Goal: Information Seeking & Learning: Check status

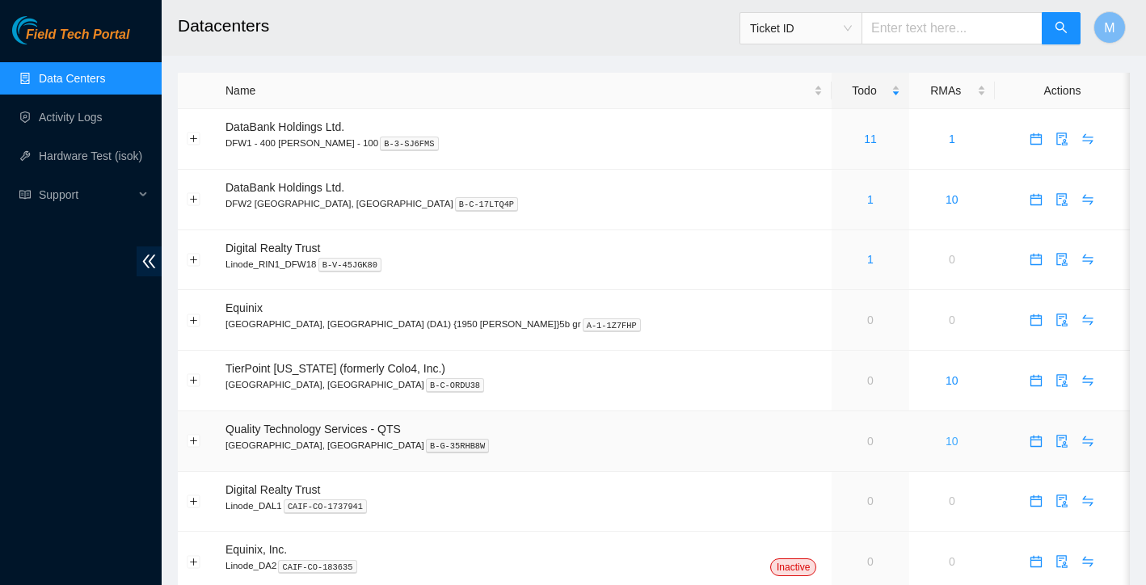
click at [946, 443] on link "10" at bounding box center [952, 441] width 13 height 13
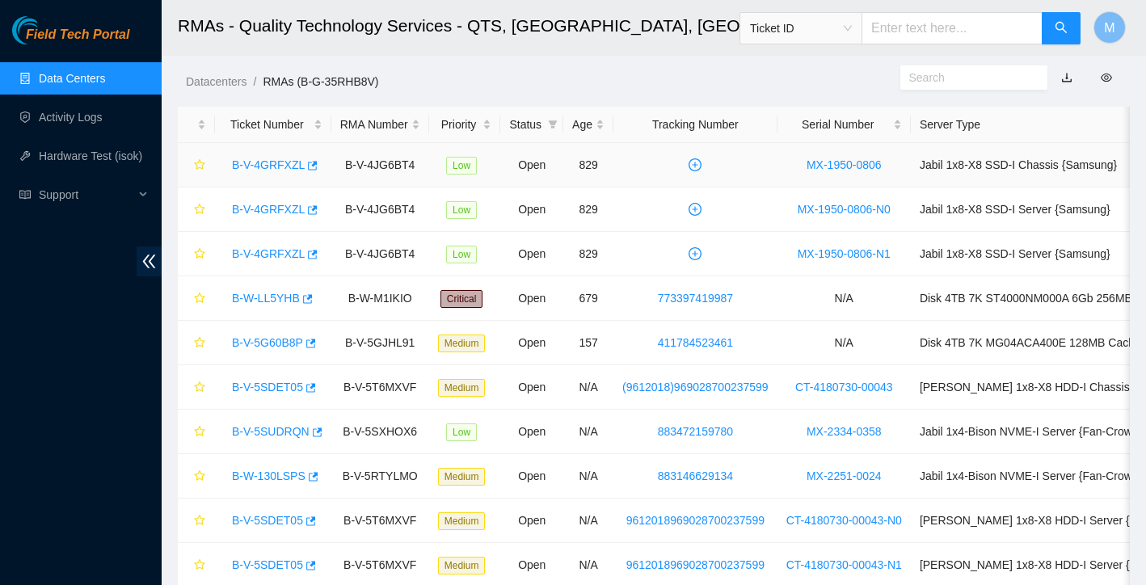
click at [272, 161] on link "B-V-4GRFXZL" at bounding box center [268, 164] width 73 height 13
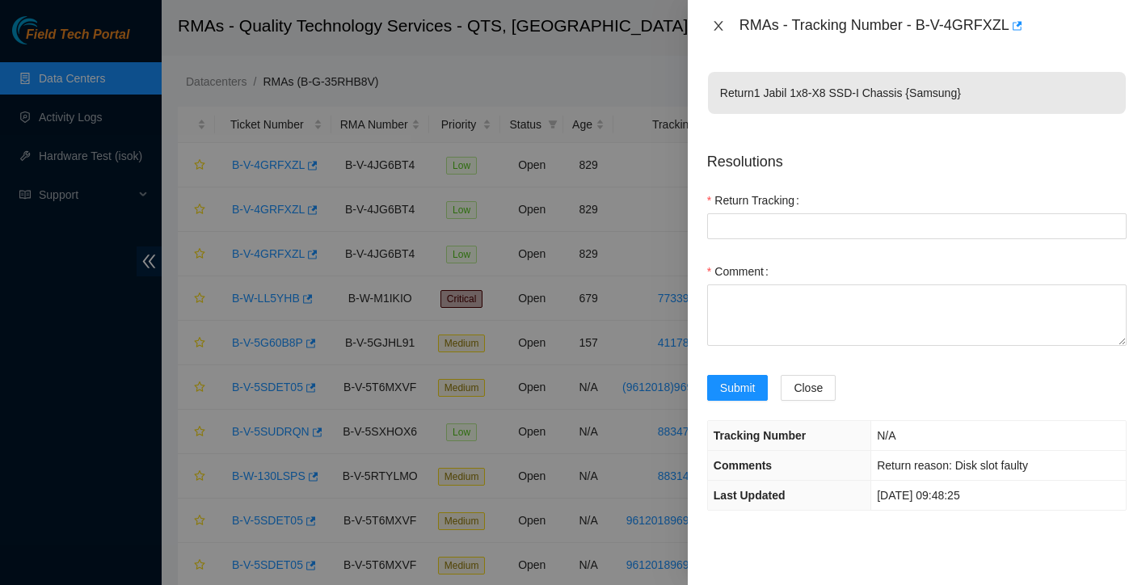
click at [719, 25] on icon "close" at bounding box center [718, 26] width 9 height 10
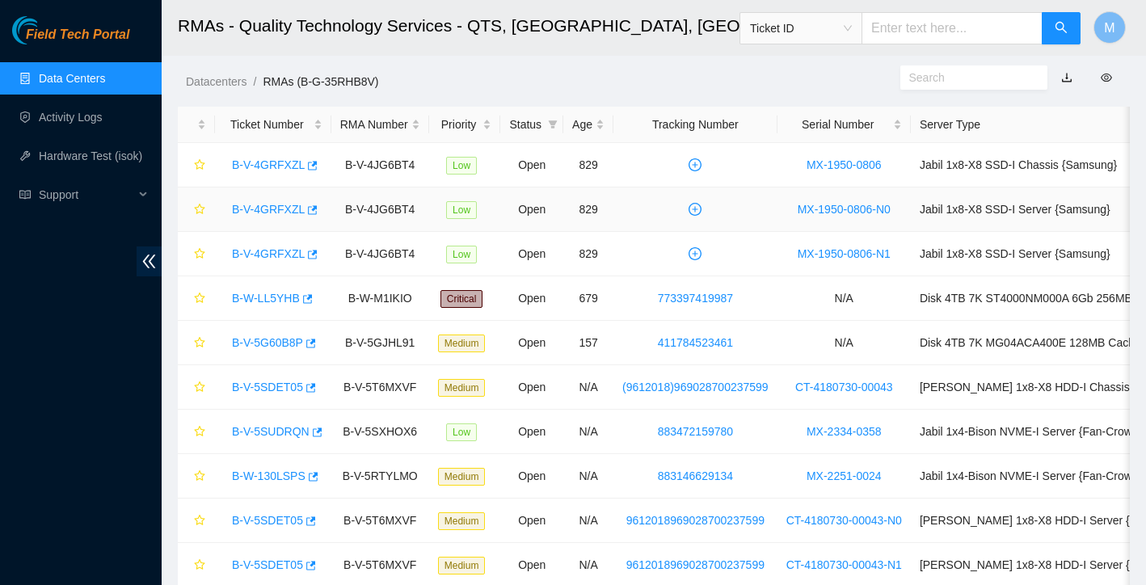
click at [276, 211] on link "B-V-4GRFXZL" at bounding box center [268, 209] width 73 height 13
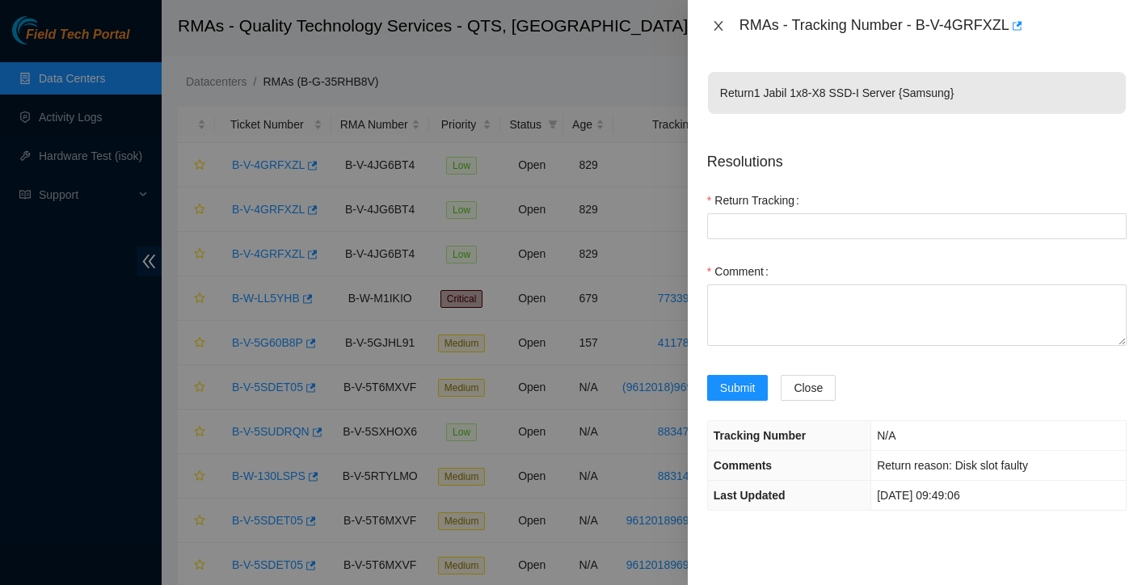
click at [723, 33] on button "Close" at bounding box center [718, 26] width 23 height 15
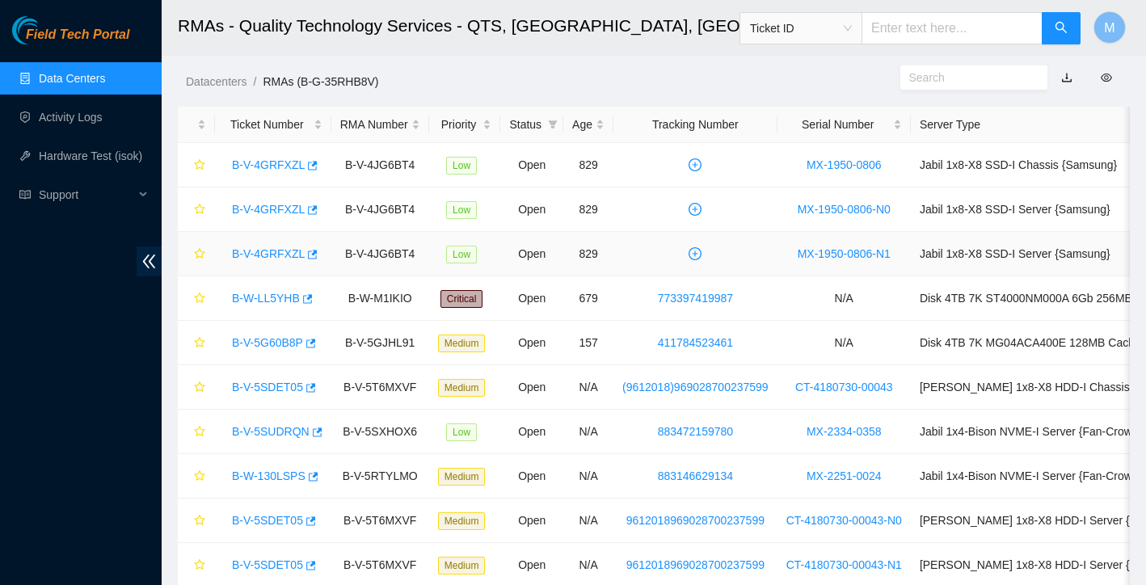
click at [268, 251] on link "B-V-4GRFXZL" at bounding box center [268, 253] width 73 height 13
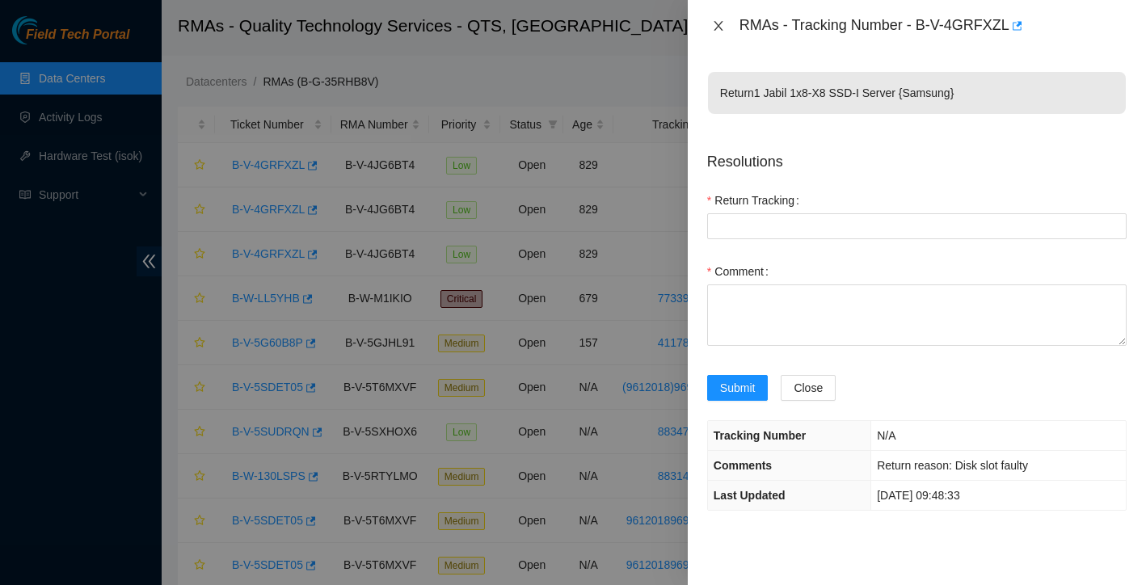
click at [720, 30] on icon "close" at bounding box center [718, 25] width 13 height 13
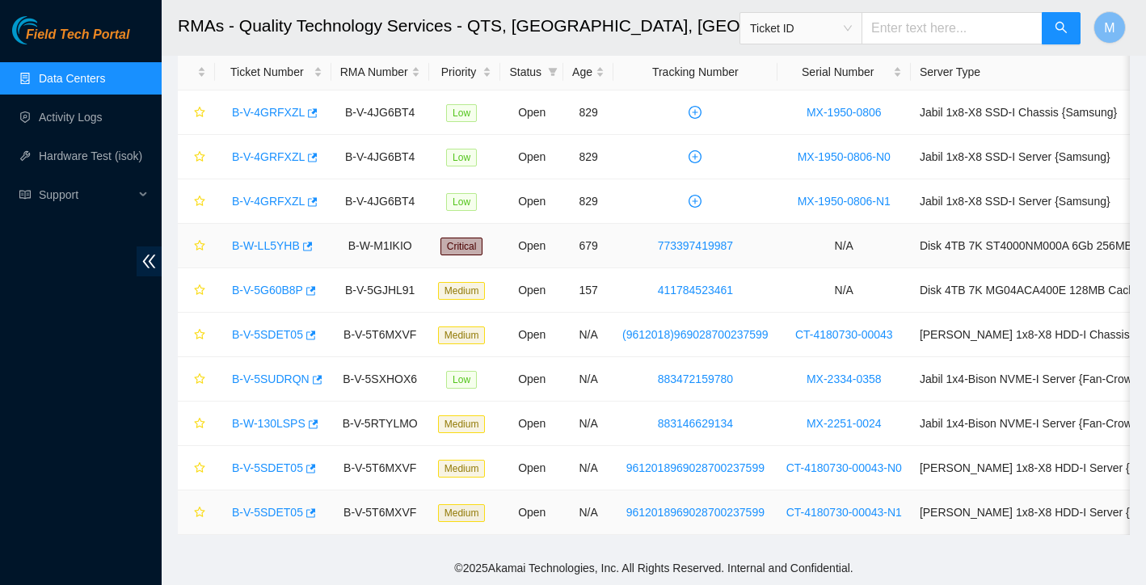
scroll to position [53, 0]
click at [272, 243] on link "B-W-LL5YHB" at bounding box center [266, 245] width 68 height 13
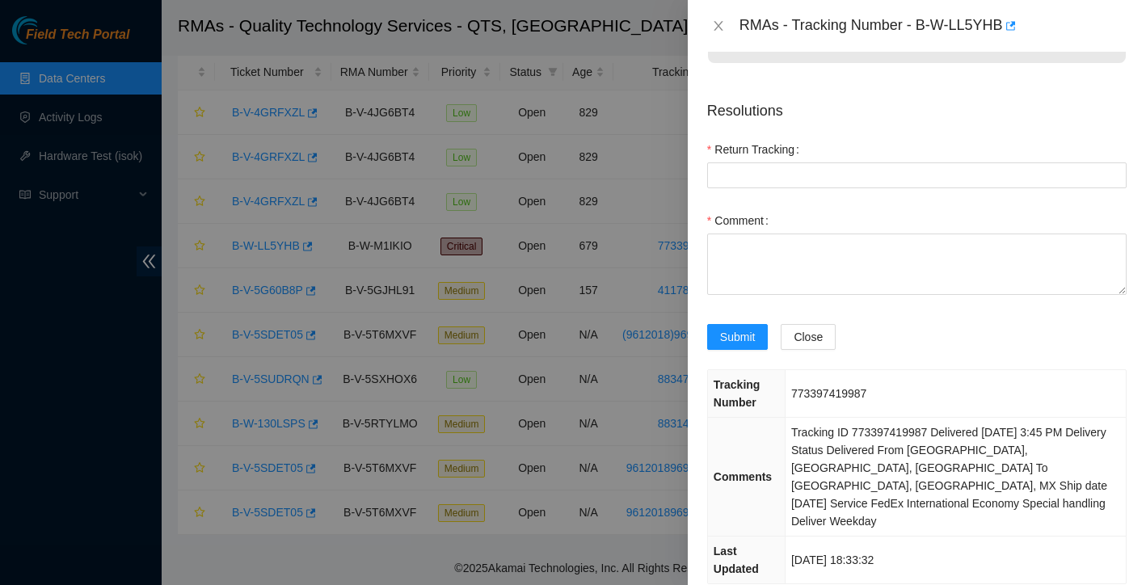
scroll to position [50, 0]
click at [724, 23] on icon "close" at bounding box center [718, 25] width 13 height 13
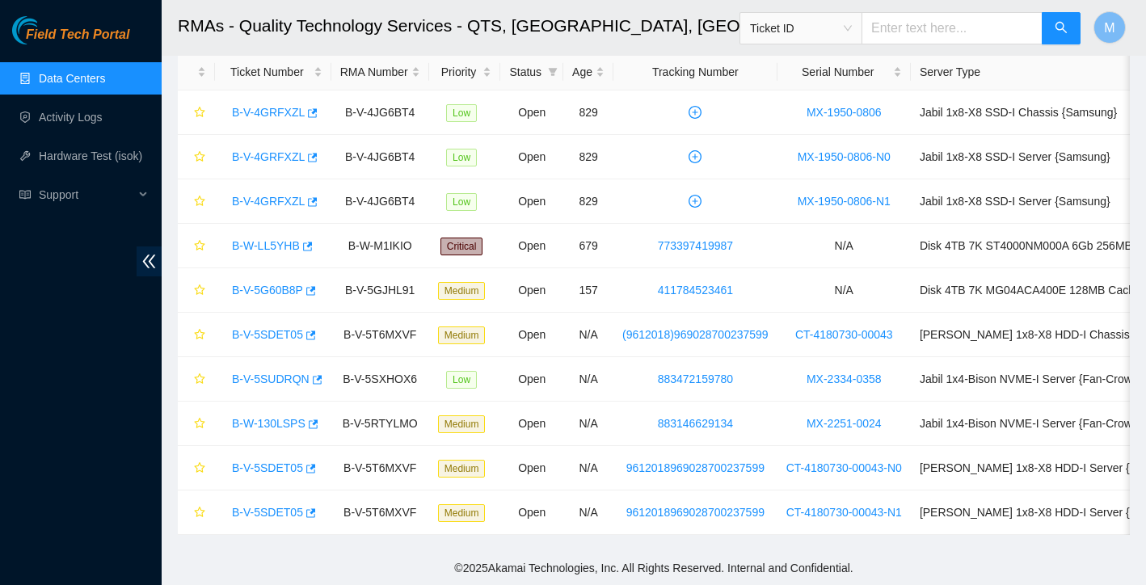
scroll to position [0, 0]
click at [699, 335] on link "(9612018)969028700237599" at bounding box center [696, 334] width 146 height 13
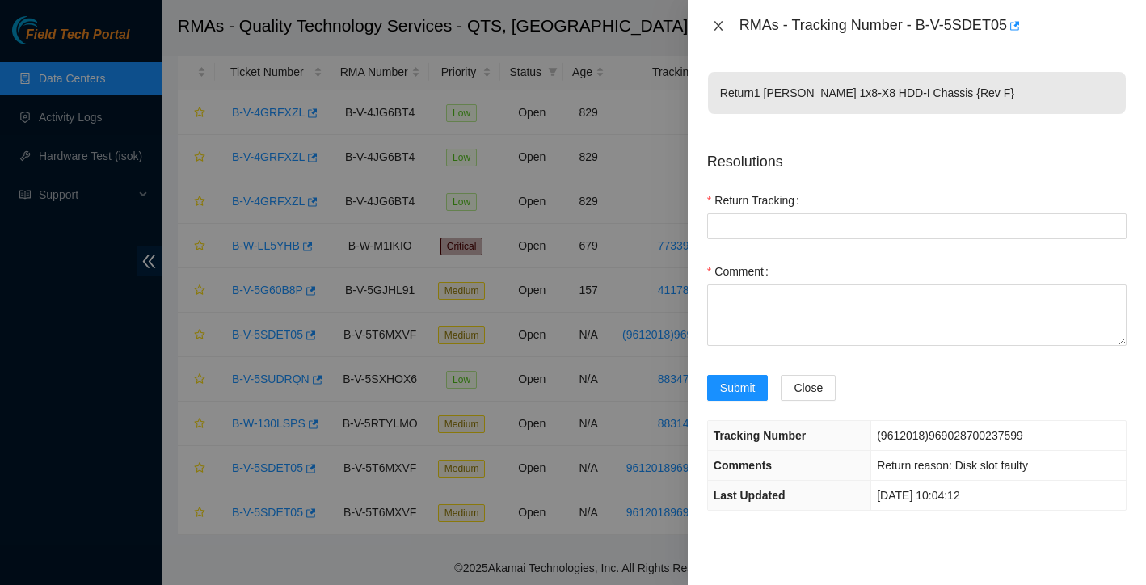
click at [720, 23] on icon "close" at bounding box center [718, 25] width 13 height 13
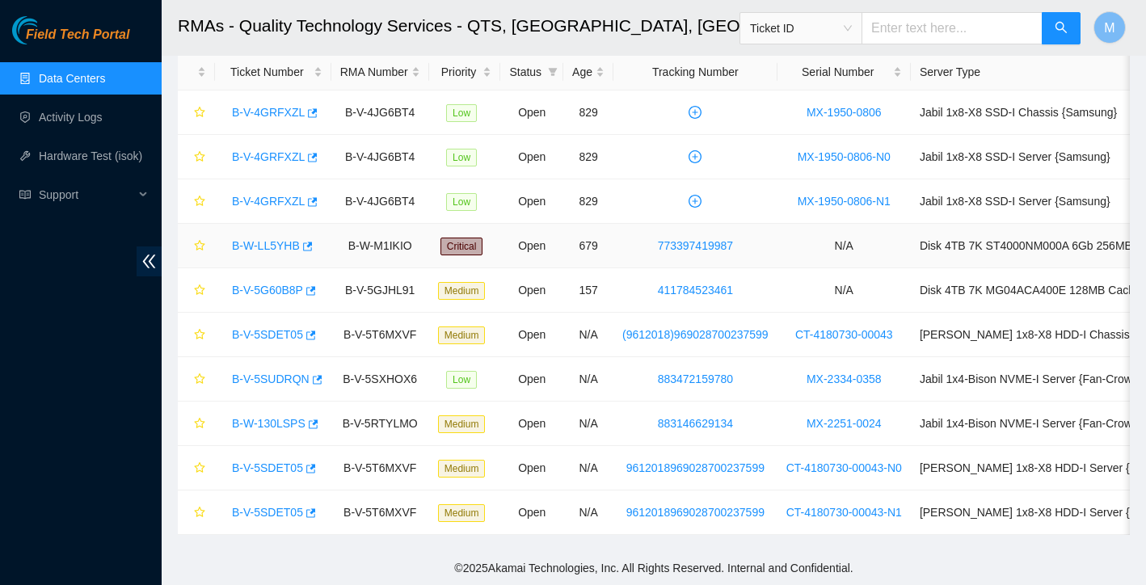
click at [290, 247] on link "B-W-LL5YHB" at bounding box center [266, 245] width 68 height 13
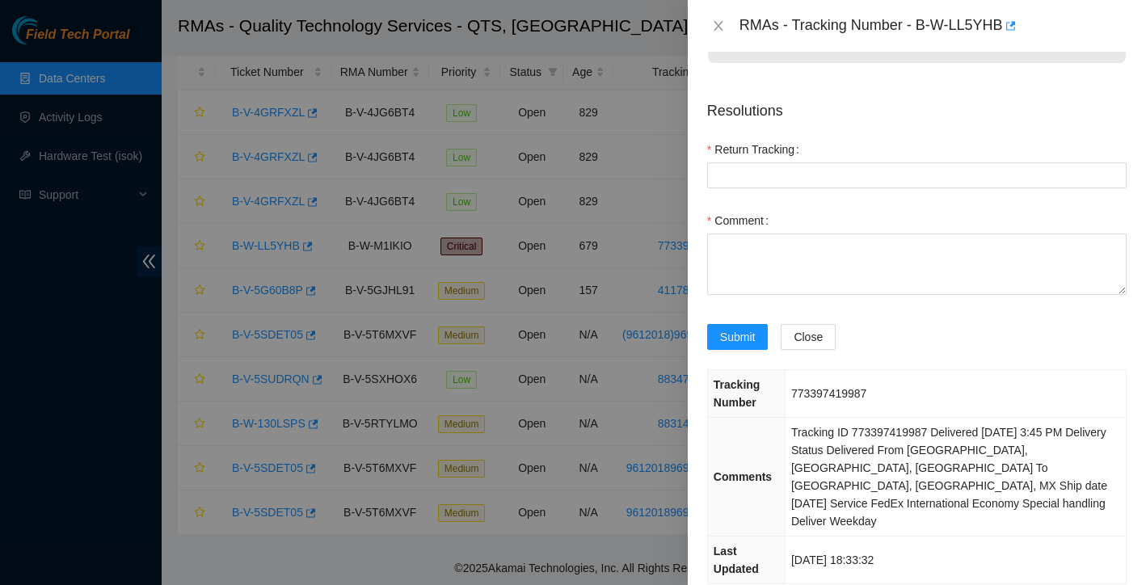
scroll to position [50, 0]
click at [723, 26] on icon "close" at bounding box center [718, 25] width 13 height 13
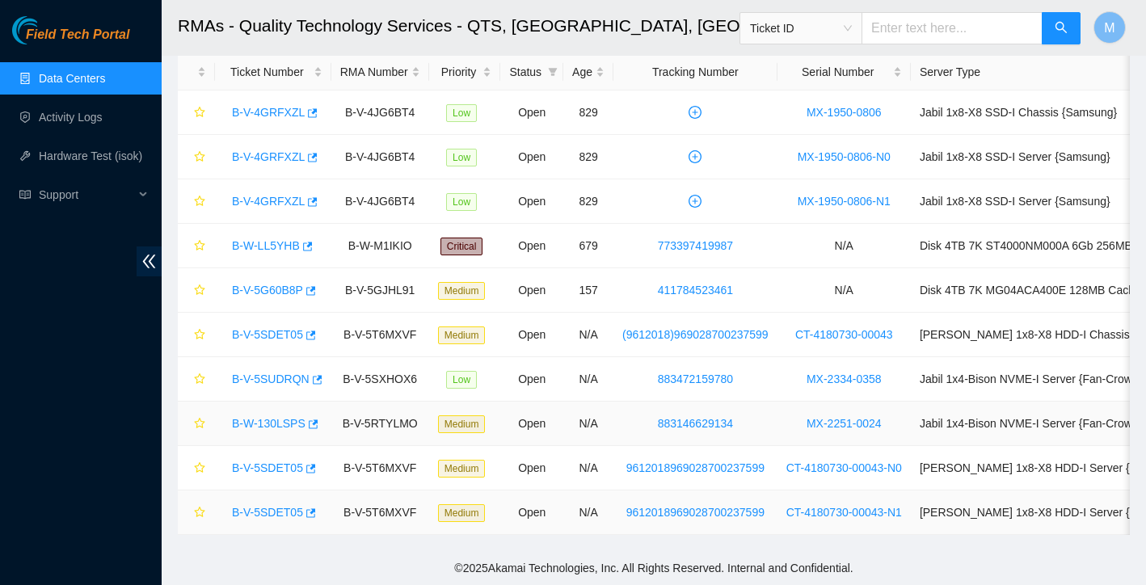
scroll to position [53, 0]
click at [272, 465] on link "B-V-5SDET05" at bounding box center [267, 468] width 71 height 13
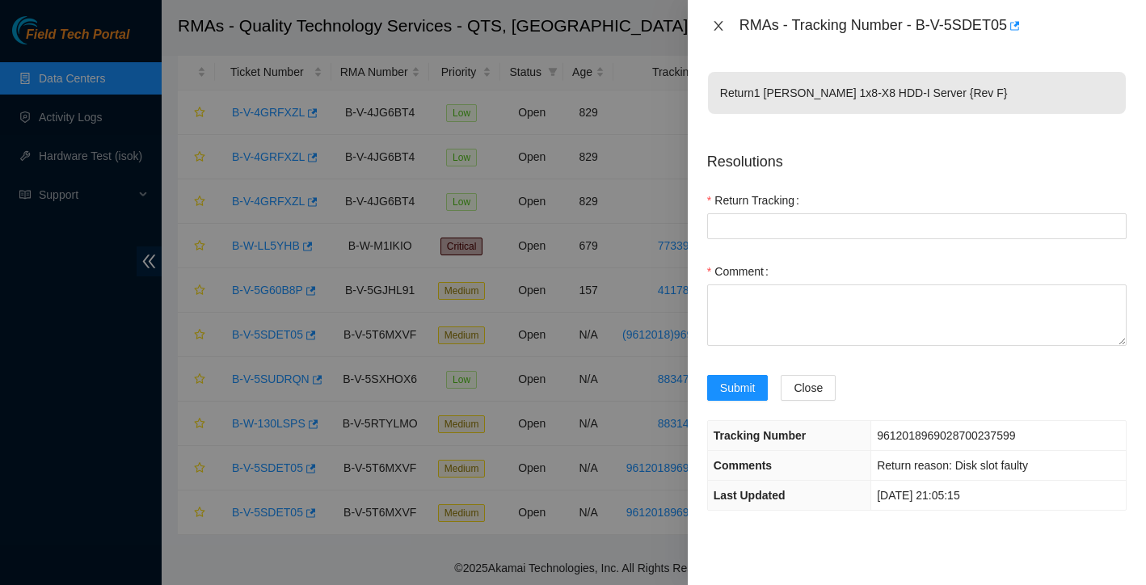
click at [720, 27] on icon "close" at bounding box center [718, 26] width 9 height 10
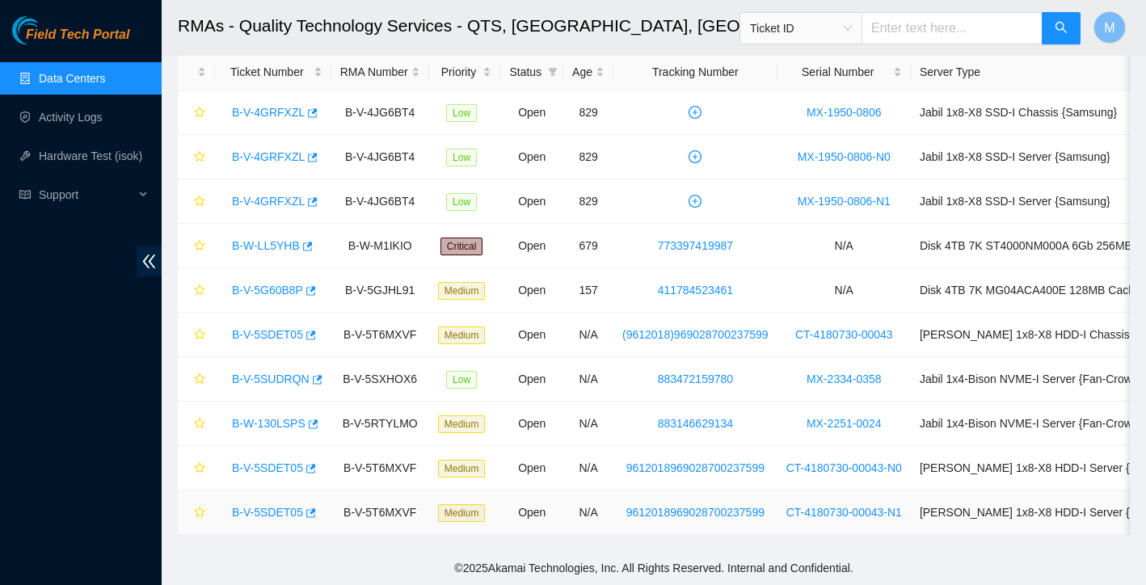
click at [281, 512] on link "B-V-5SDET05" at bounding box center [267, 512] width 71 height 13
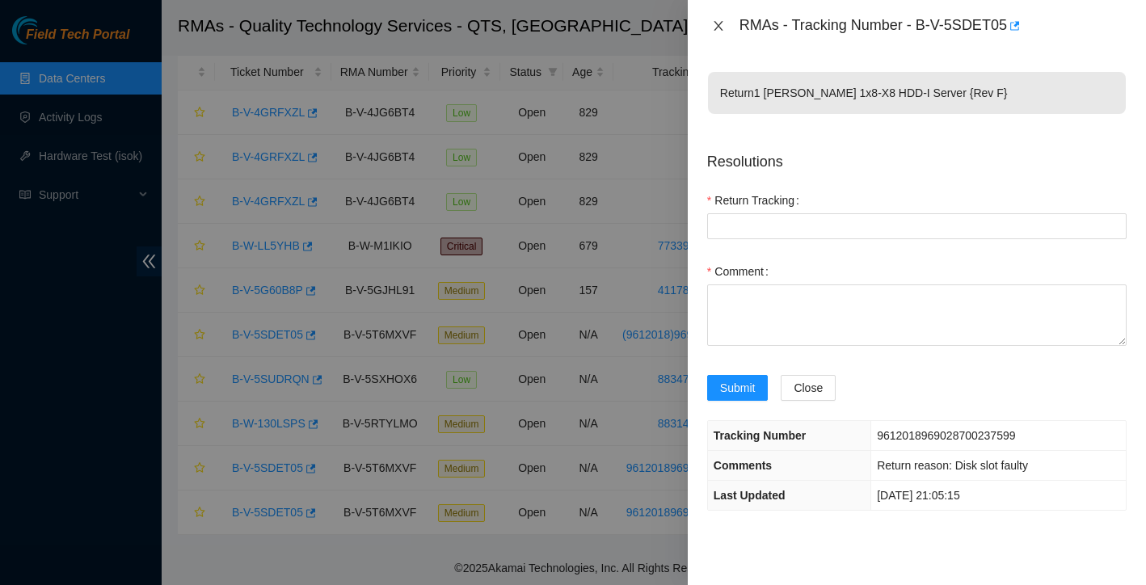
click at [718, 22] on icon "close" at bounding box center [718, 25] width 13 height 13
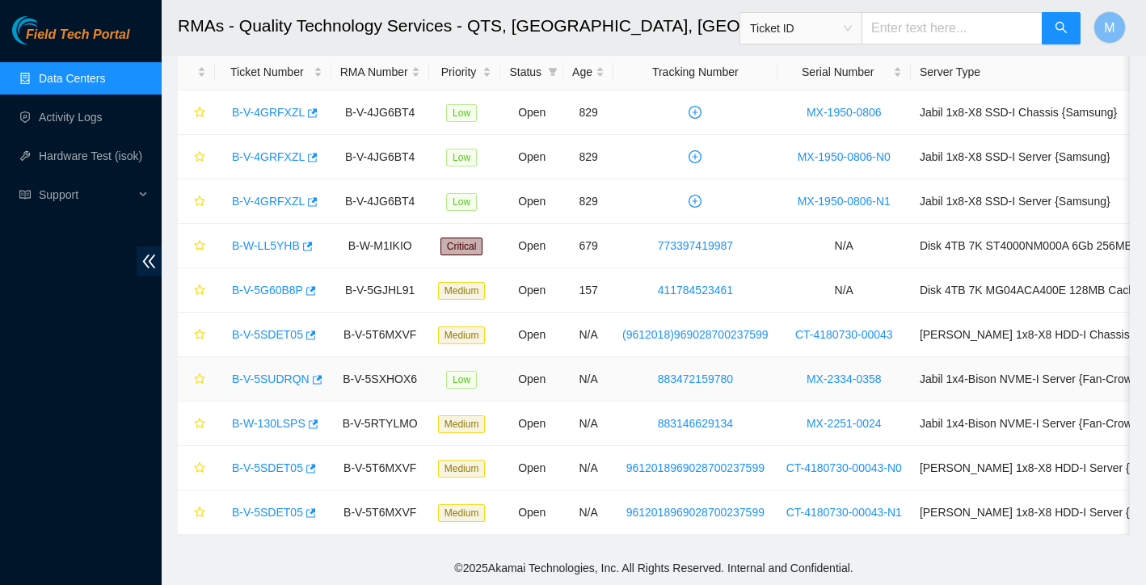
click at [270, 374] on link "B-V-5SUDRQN" at bounding box center [271, 379] width 78 height 13
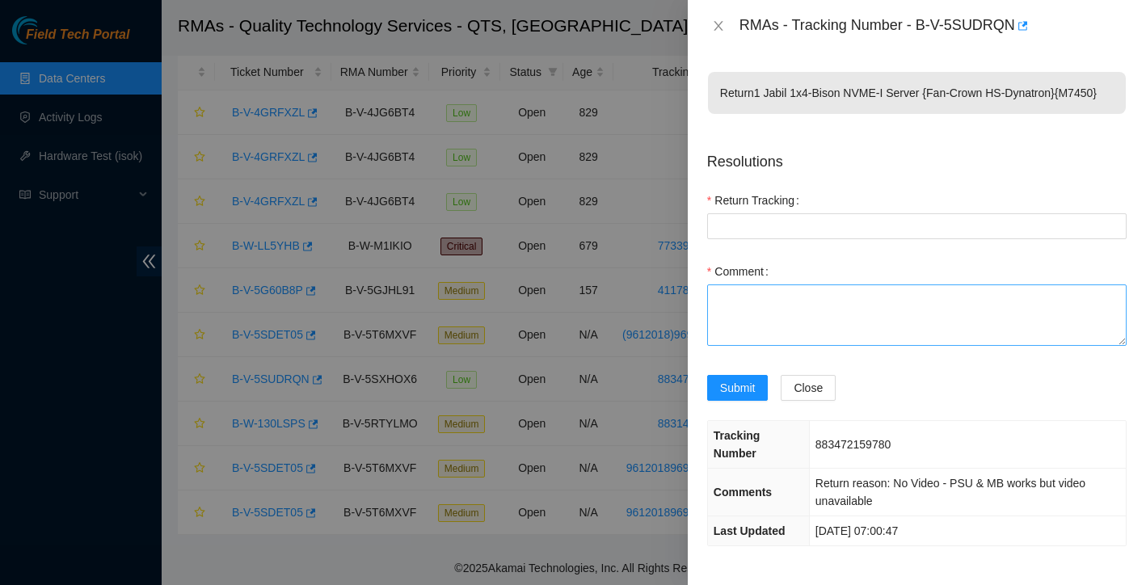
scroll to position [15, 0]
click at [719, 26] on icon "close" at bounding box center [718, 26] width 9 height 10
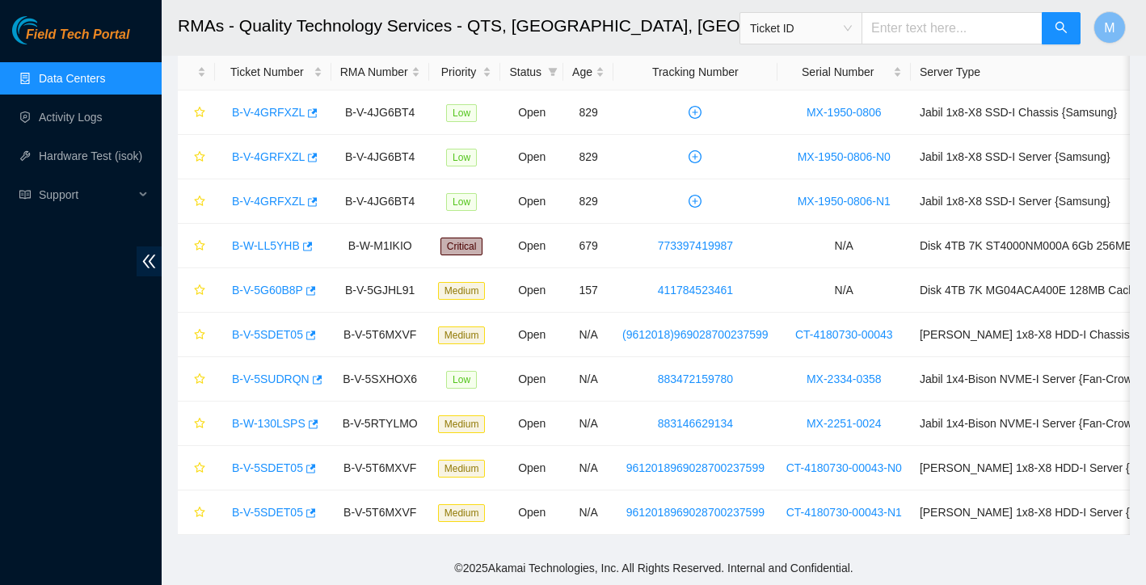
scroll to position [0, 0]
click at [254, 336] on link "B-V-5SDET05" at bounding box center [267, 334] width 71 height 13
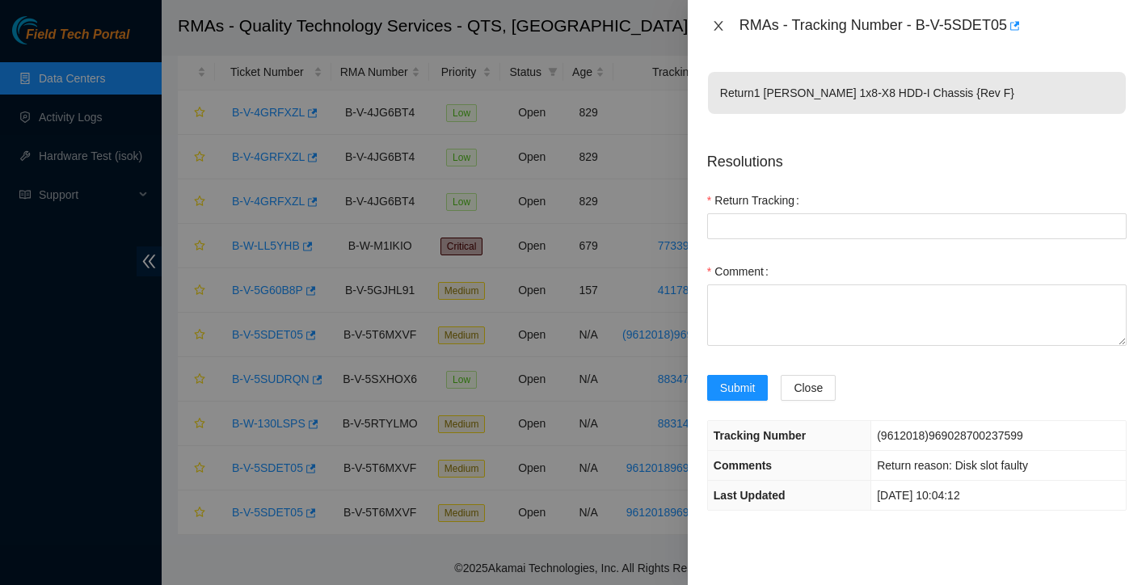
click at [719, 28] on icon "close" at bounding box center [718, 25] width 13 height 13
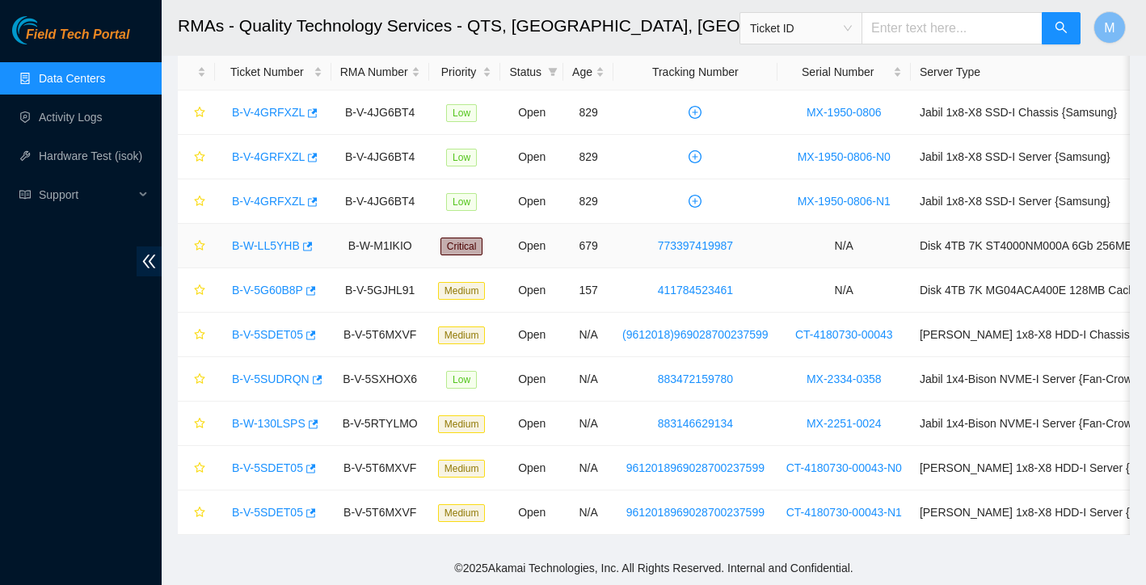
click at [256, 240] on link "B-W-LL5YHB" at bounding box center [266, 245] width 68 height 13
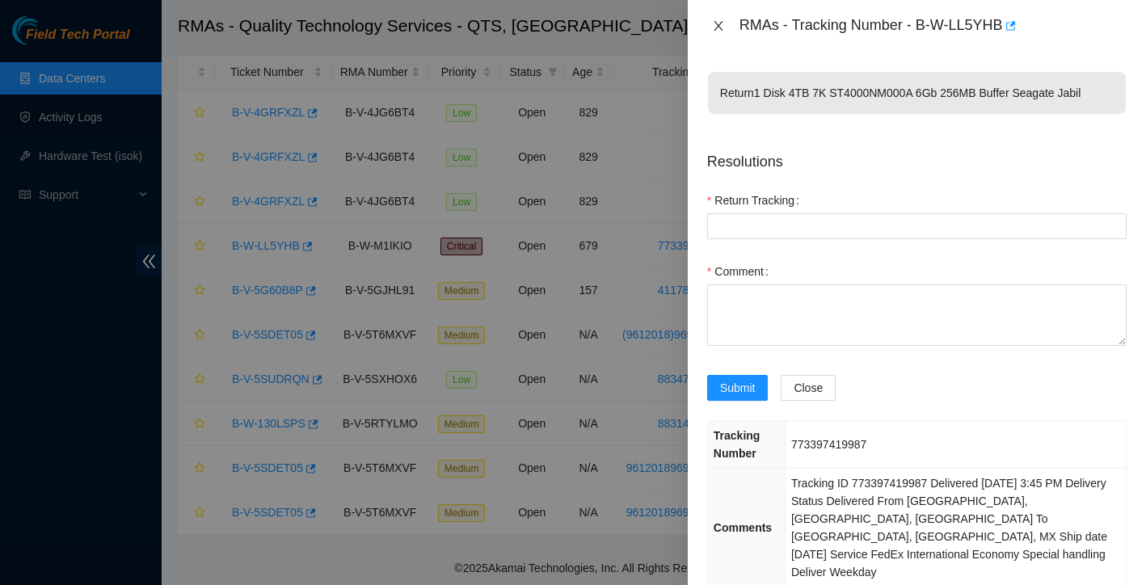
click at [709, 20] on button "Close" at bounding box center [718, 26] width 23 height 15
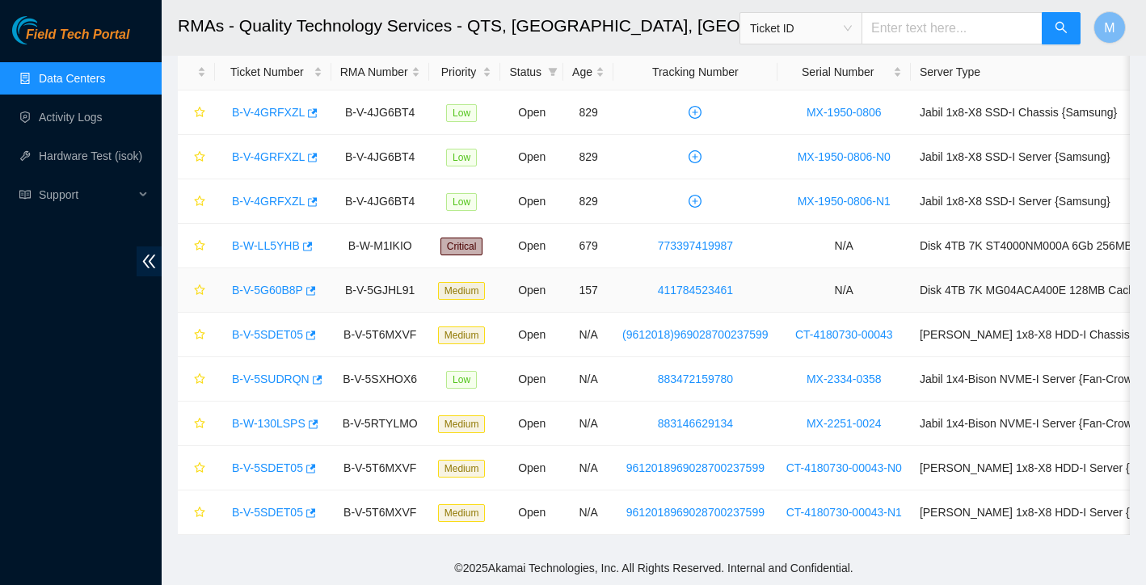
click at [287, 292] on link "B-V-5G60B8P" at bounding box center [267, 290] width 71 height 13
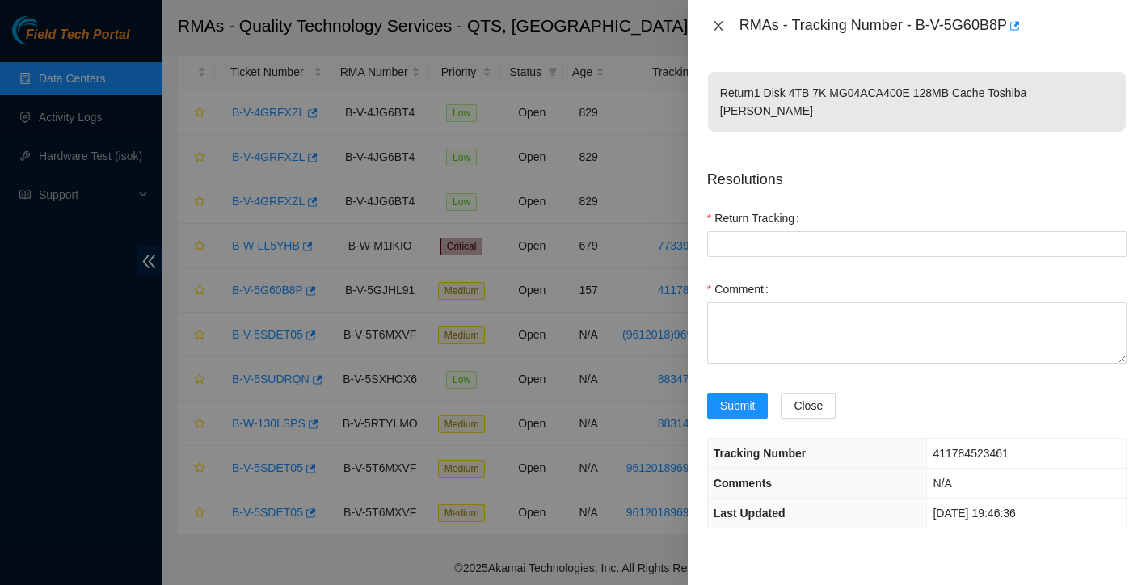
click at [723, 34] on button "Close" at bounding box center [718, 26] width 23 height 15
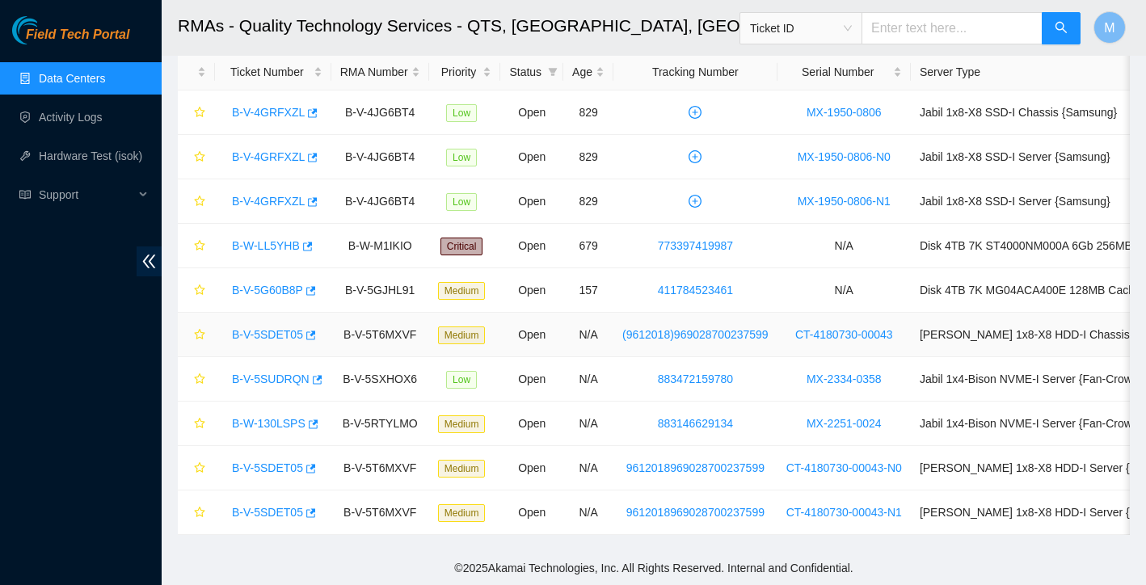
click at [276, 331] on link "B-V-5SDET05" at bounding box center [267, 334] width 71 height 13
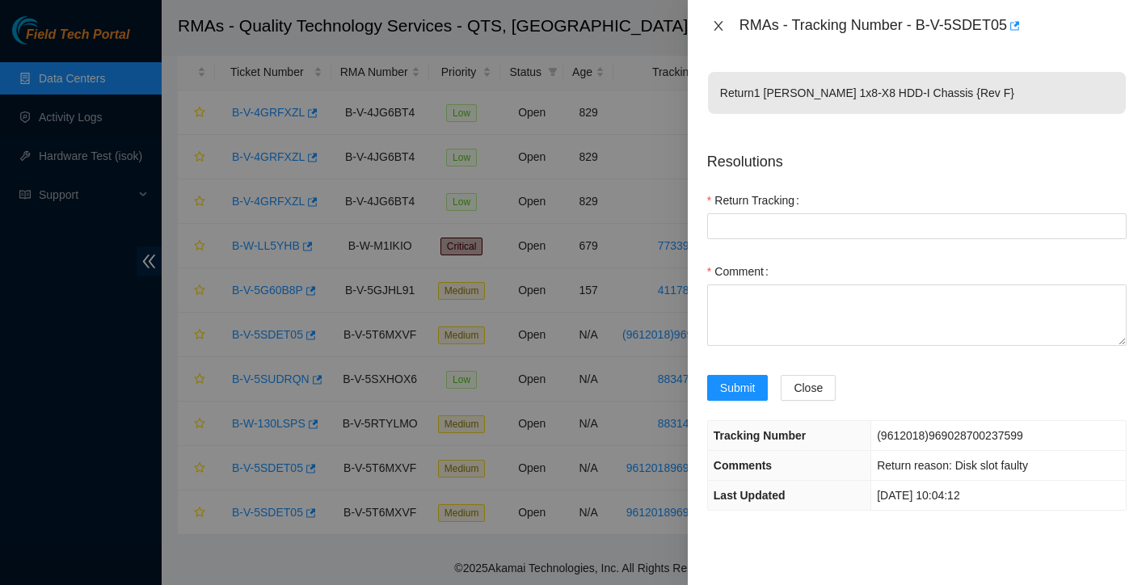
click at [720, 23] on icon "close" at bounding box center [718, 25] width 13 height 13
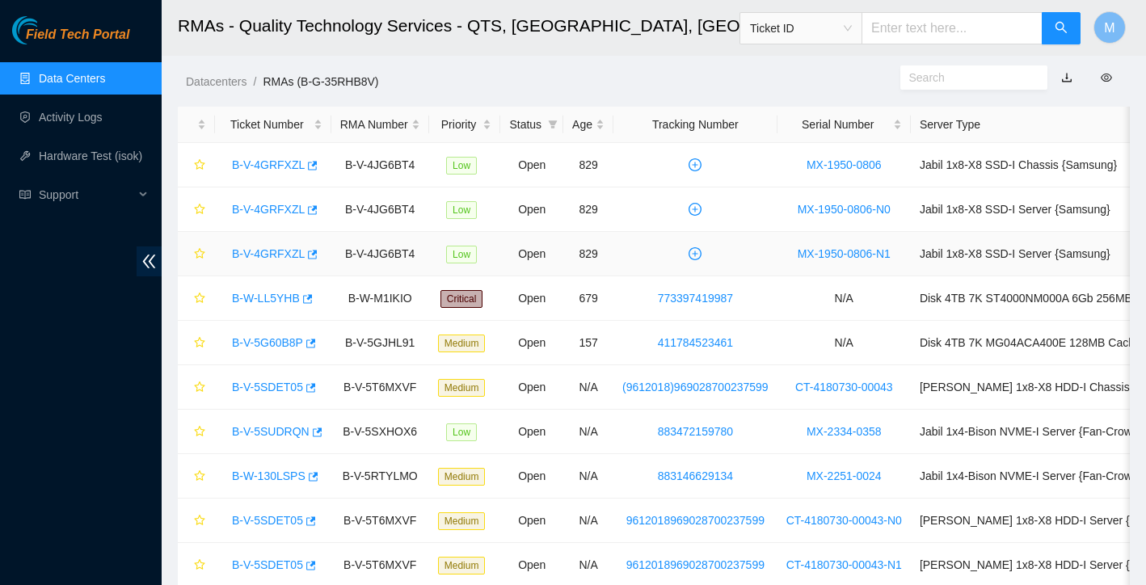
click at [261, 253] on link "B-V-4GRFXZL" at bounding box center [268, 253] width 73 height 13
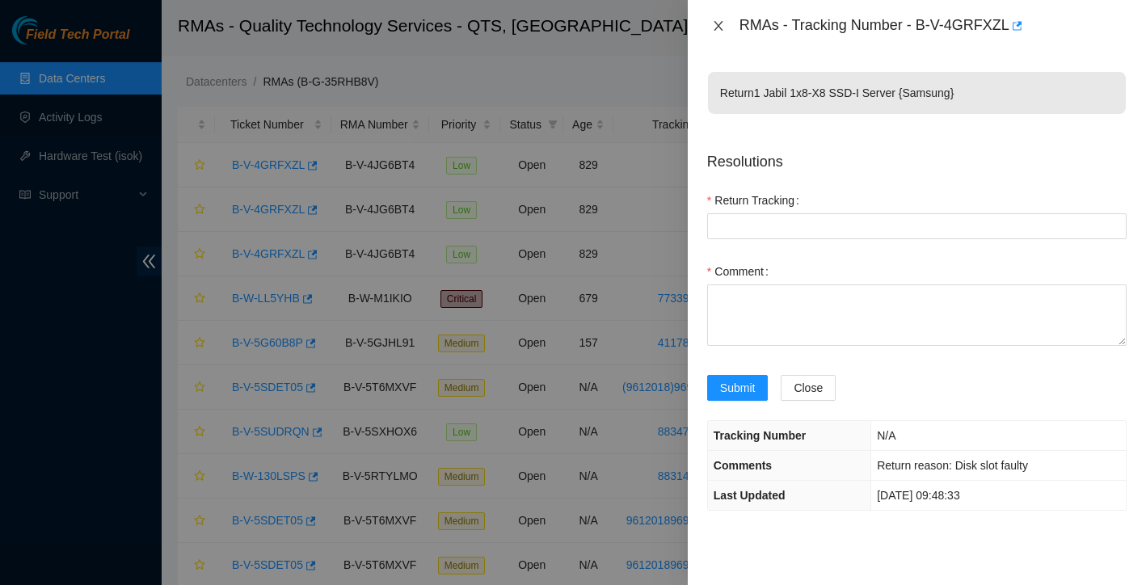
click at [724, 25] on icon "close" at bounding box center [718, 25] width 13 height 13
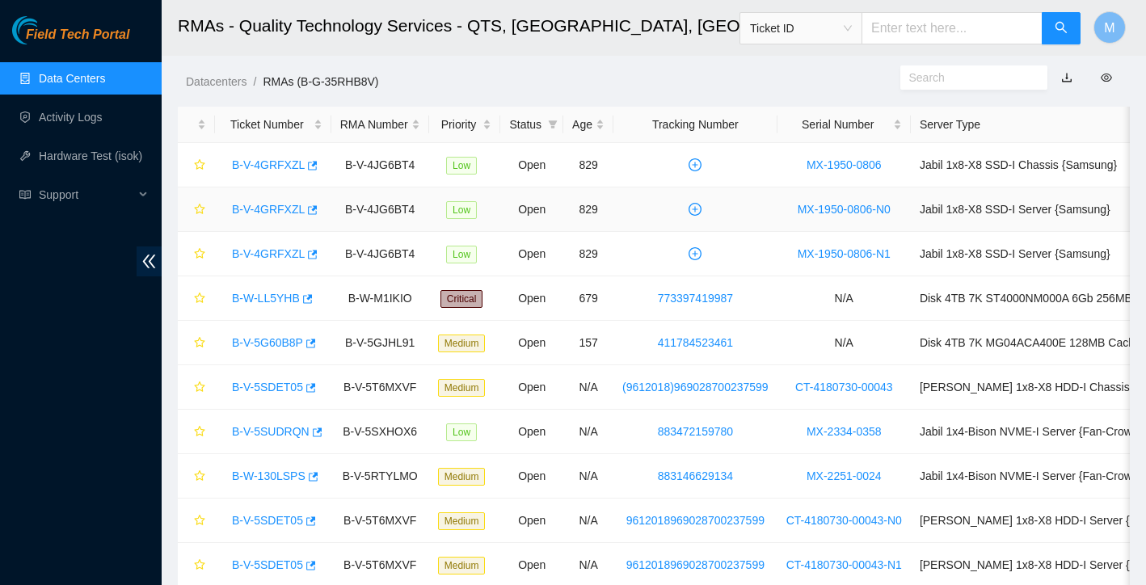
click at [281, 208] on link "B-V-4GRFXZL" at bounding box center [268, 209] width 73 height 13
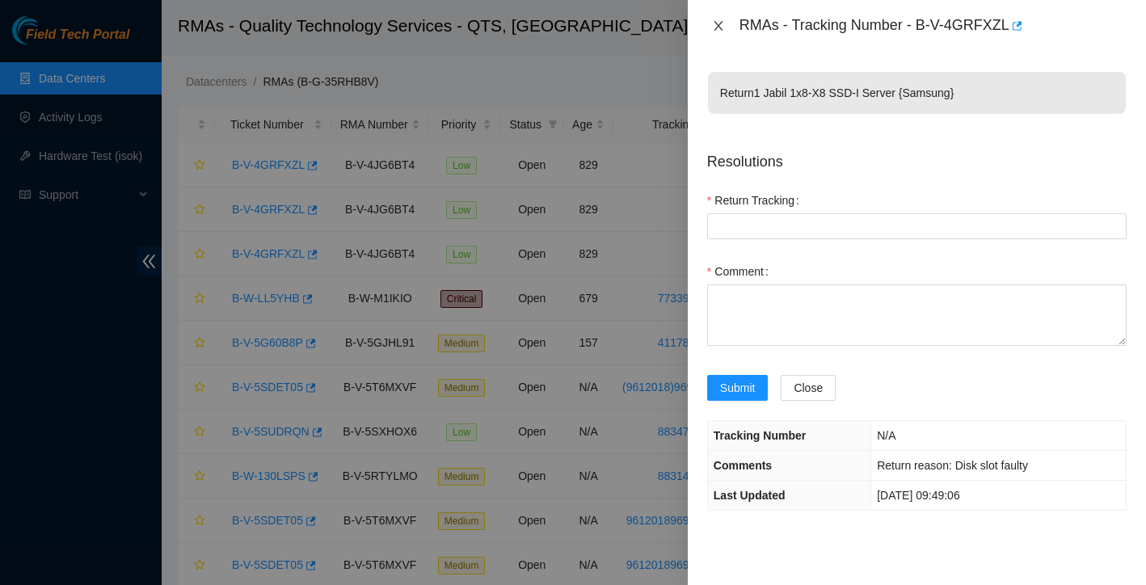
click at [720, 19] on icon "close" at bounding box center [718, 25] width 13 height 13
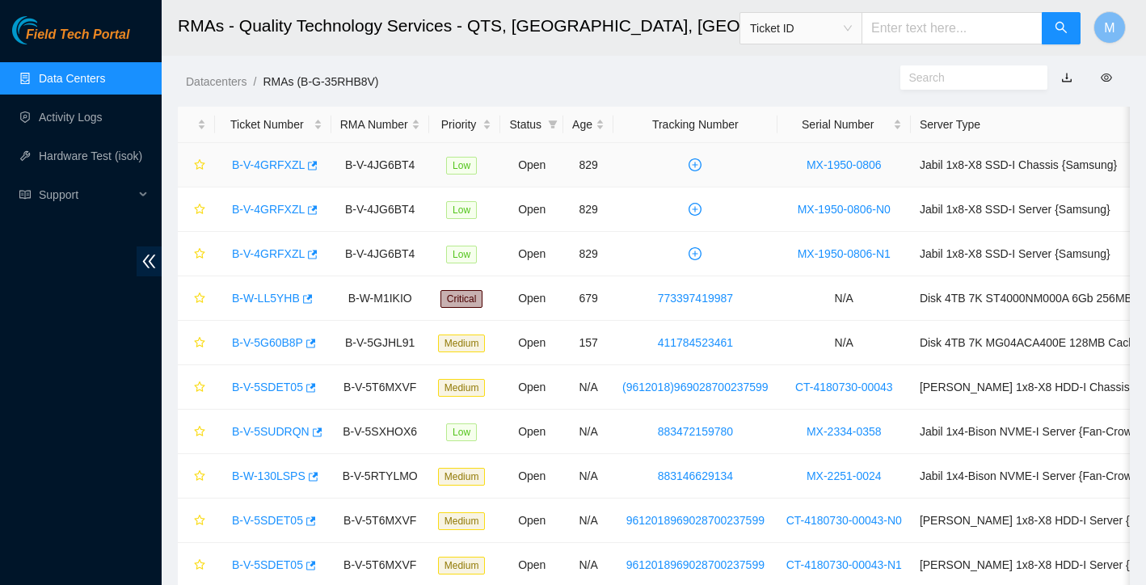
click at [266, 167] on link "B-V-4GRFXZL" at bounding box center [268, 164] width 73 height 13
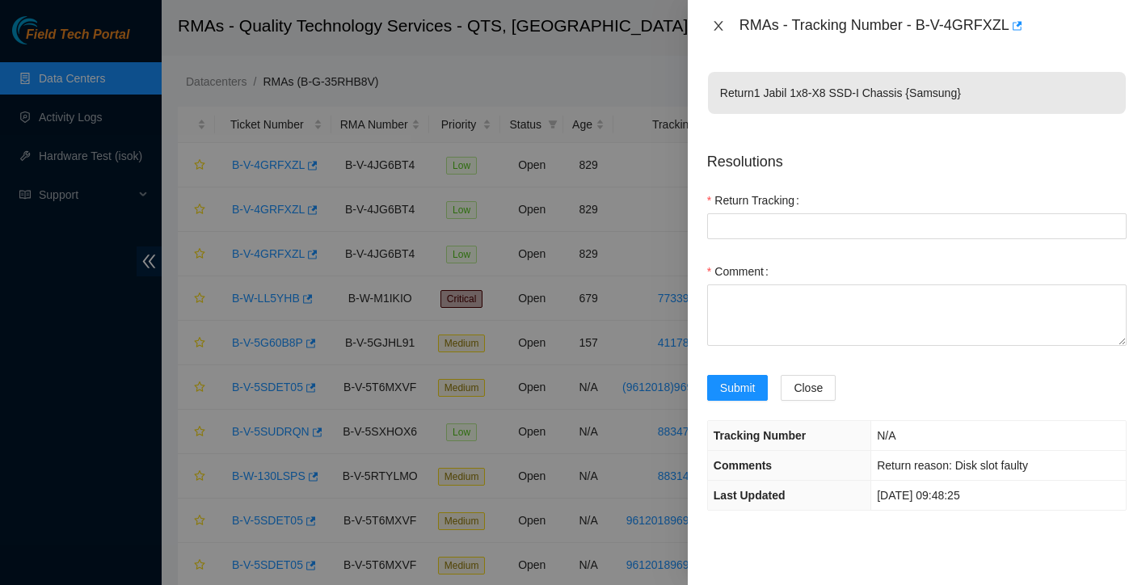
click at [719, 31] on icon "close" at bounding box center [718, 25] width 13 height 13
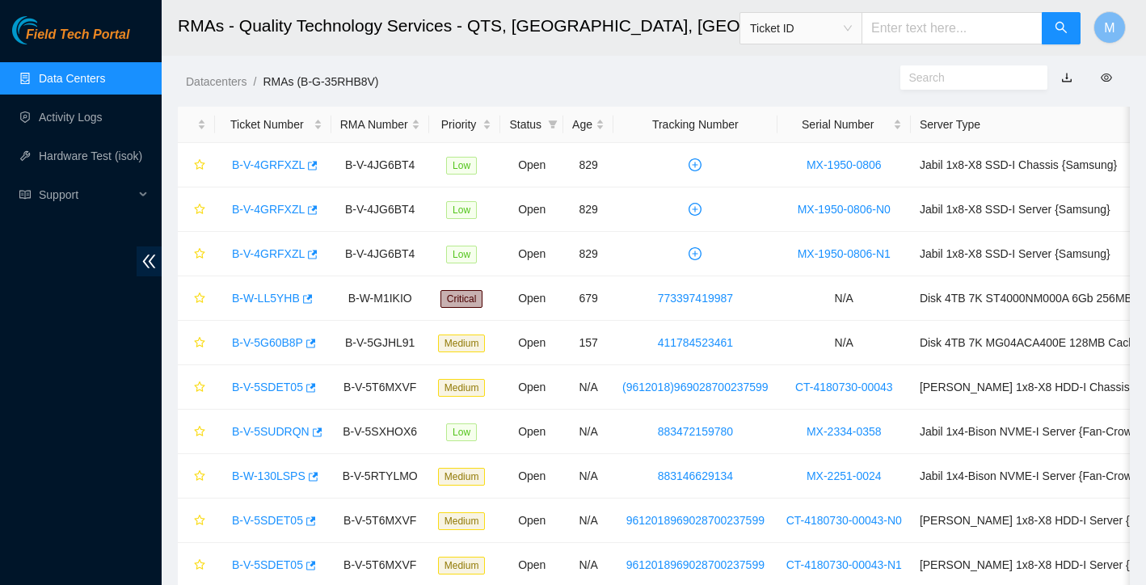
click at [94, 80] on link "Data Centers" at bounding box center [72, 78] width 66 height 13
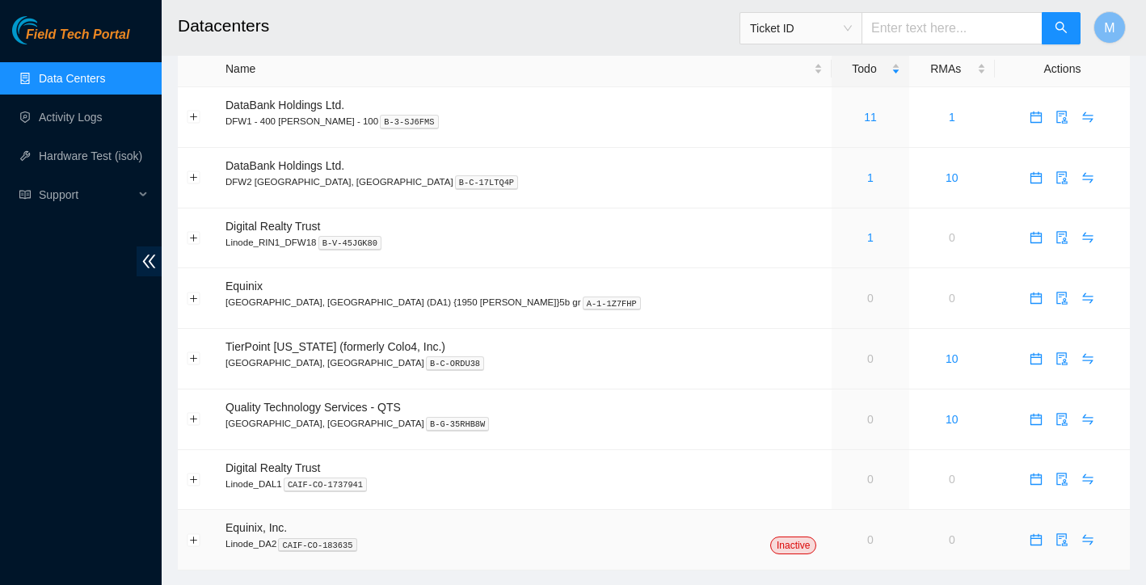
scroll to position [25, 0]
